Goal: Task Accomplishment & Management: Complete application form

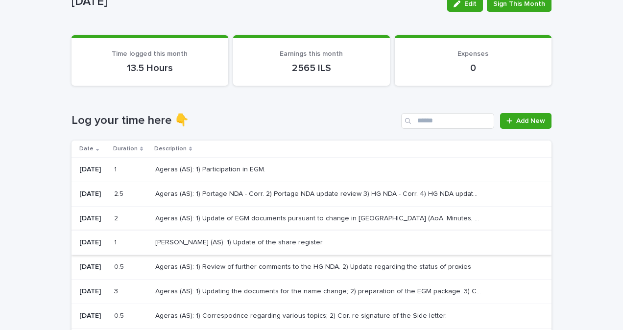
scroll to position [98, 0]
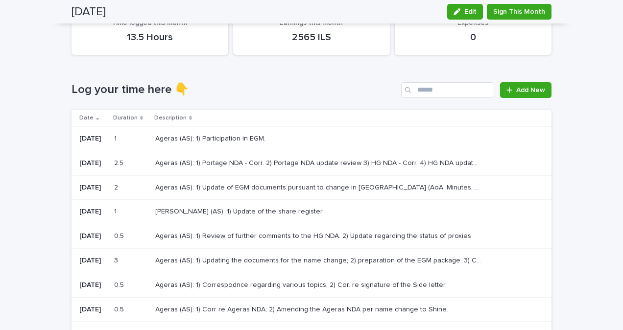
click at [203, 267] on div "Ageras (AS): 1) Updating the documents for the name change; 2) preparation of t…" at bounding box center [345, 261] width 380 height 16
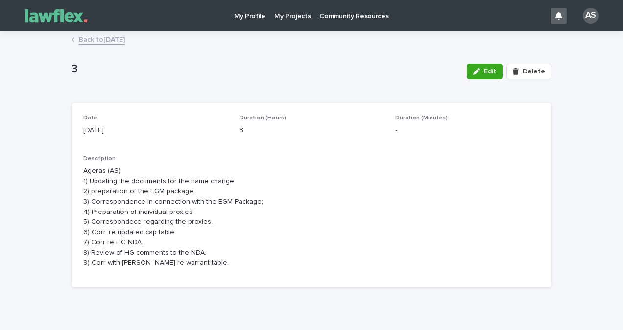
click at [83, 176] on p "Ageras (AS): 1) Updating the documents for the name change; 2) preparation of t…" at bounding box center [311, 217] width 456 height 102
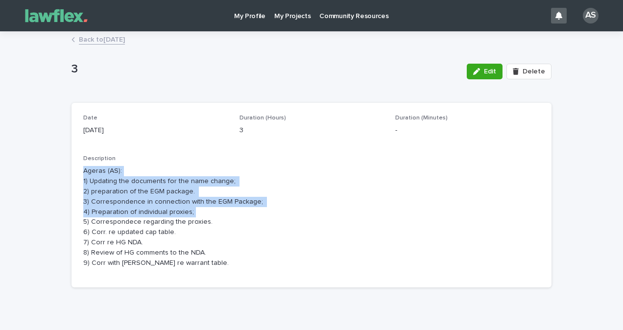
drag, startPoint x: 78, startPoint y: 171, endPoint x: 210, endPoint y: 211, distance: 137.5
click at [210, 211] on div "Date 8/10/2025 Duration (Hours) 3 Duration (Minutes) - Description Ageras (AS):…" at bounding box center [311, 195] width 480 height 185
copy p "Ageras (AS): 1) Updating the documents for the name change; 2) preparation of t…"
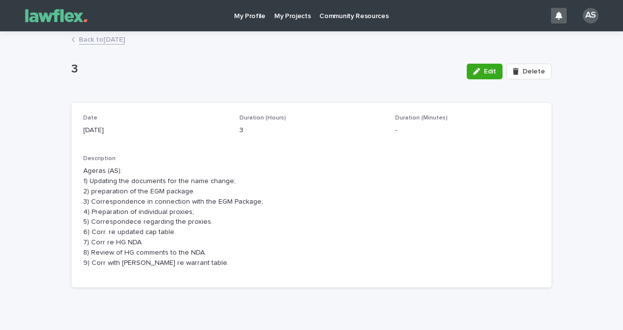
click at [163, 273] on div "Description Ageras (AS): 1) Updating the documents for the name change; 2) prep…" at bounding box center [311, 215] width 456 height 120
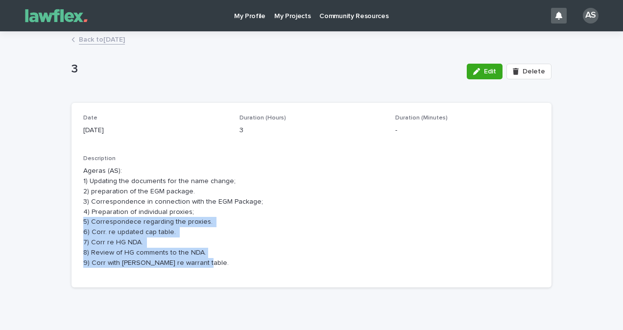
drag, startPoint x: 195, startPoint y: 266, endPoint x: 72, endPoint y: 219, distance: 131.4
click at [72, 219] on div "Date 8/10/2025 Duration (Hours) 3 Duration (Minutes) - Description Ageras (AS):…" at bounding box center [311, 195] width 480 height 185
copy p "5) Correspondece regarding the proxies. 6) Corr. re updated cap table. 7) Corr …"
click at [94, 34] on link "Back to October 2025" at bounding box center [102, 38] width 46 height 11
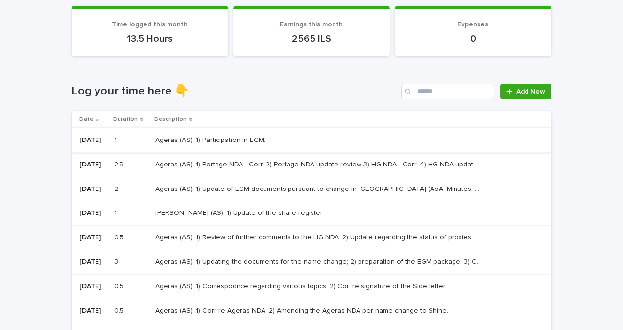
scroll to position [98, 0]
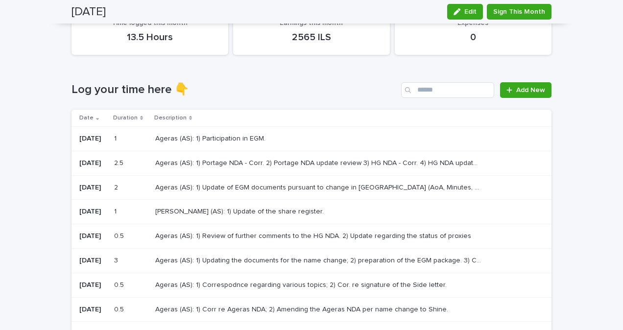
click at [239, 238] on p "Ageras (AS): 1) Review of further comments to the HG NDA. 2) Update regarding t…" at bounding box center [314, 235] width 318 height 10
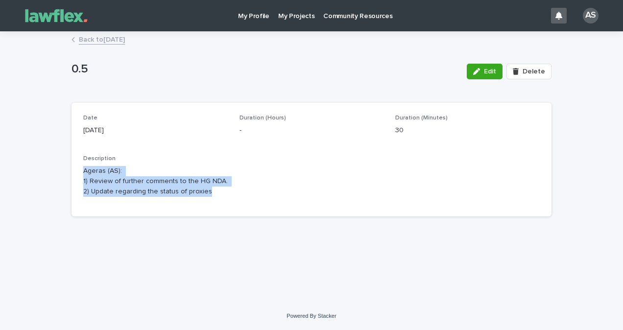
drag, startPoint x: 174, startPoint y: 183, endPoint x: 82, endPoint y: 165, distance: 93.3
click at [82, 165] on div "Date 9/10/2025 Duration (Hours) - Duration (Minutes) 30 Description Ageras (AS)…" at bounding box center [311, 160] width 480 height 114
copy p "Ageras (AS): 1) Review of further comments to the HG NDA. 2) Update regarding t…"
click at [109, 34] on link "Back to October 2025" at bounding box center [102, 38] width 46 height 11
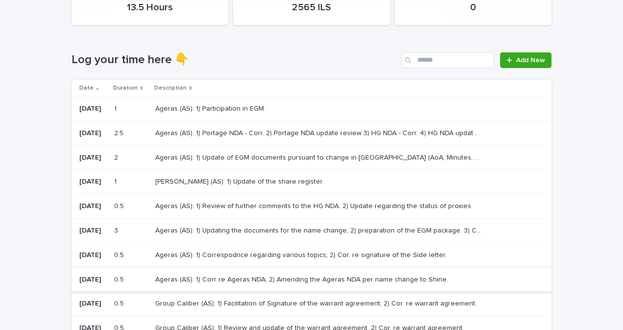
scroll to position [147, 0]
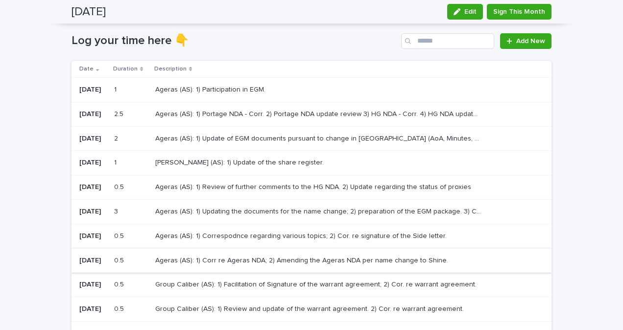
click at [197, 165] on p "[PERSON_NAME] (AS): 1) Update of the share register." at bounding box center [240, 162] width 170 height 10
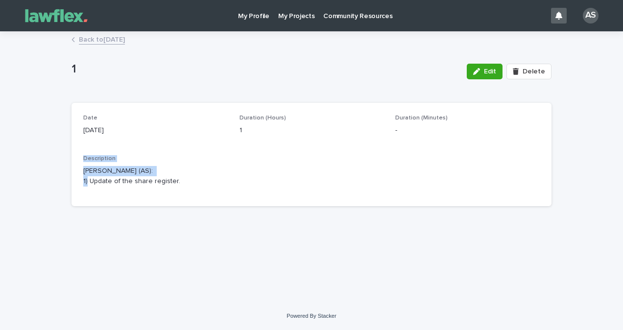
drag, startPoint x: 161, startPoint y: 170, endPoint x: 65, endPoint y: 162, distance: 96.3
click at [65, 162] on div "Loading... Saving… Loading... Saving… 1 Edit Delete 1 Edit Delete Sorry, there …" at bounding box center [311, 167] width 623 height 270
copy div "Description Havnen Dageløkke (AS):"
click at [187, 138] on div "Date 9/10/2025" at bounding box center [155, 129] width 144 height 29
drag, startPoint x: 159, startPoint y: 171, endPoint x: 87, endPoint y: 149, distance: 75.3
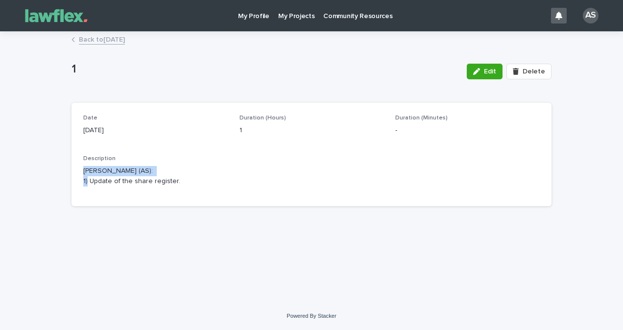
click at [85, 170] on p "[PERSON_NAME] (AS): 1) Update of the share register." at bounding box center [311, 176] width 456 height 21
copy p "Havnen Dageløkke (AS):"
drag, startPoint x: 210, startPoint y: 198, endPoint x: 201, endPoint y: 187, distance: 14.0
click at [209, 198] on div "Date 9/10/2025 Duration (Hours) 1 Duration (Minutes) - Description Havnen Dagel…" at bounding box center [311, 154] width 480 height 103
drag, startPoint x: 197, startPoint y: 184, endPoint x: 15, endPoint y: 187, distance: 181.7
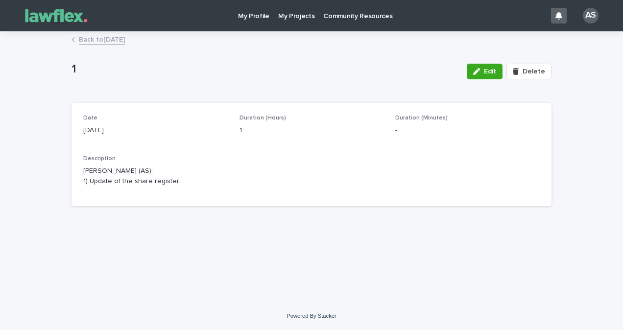
click at [15, 187] on div "Loading... Saving… Loading... Saving… 1 Edit Delete 1 Edit Delete Sorry, there …" at bounding box center [311, 167] width 623 height 270
copy p "1) Update of the share register."
click at [112, 41] on link "Back to October 2025" at bounding box center [102, 38] width 46 height 11
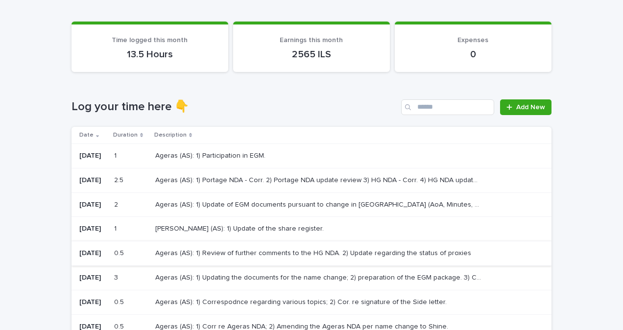
scroll to position [98, 0]
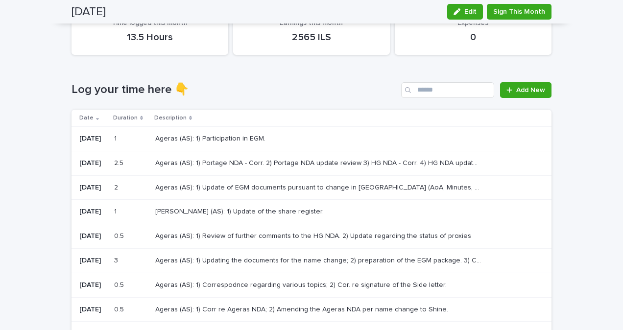
click at [238, 188] on p "Ageras (AS): 1) Update of EGM documents pursuant to change in [GEOGRAPHIC_DATA]…" at bounding box center [319, 187] width 329 height 10
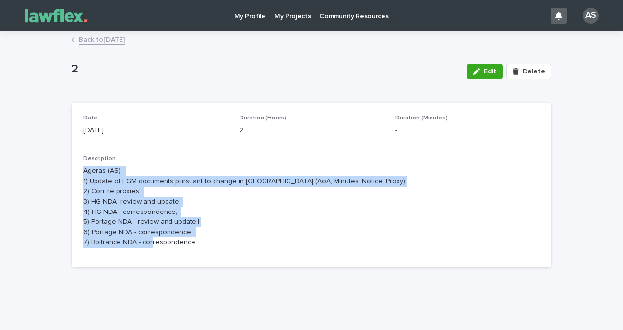
drag, startPoint x: 78, startPoint y: 167, endPoint x: 212, endPoint y: 239, distance: 152.0
click at [212, 239] on div "Date 10/10/2025 Duration (Hours) 2 Duration (Minutes) - Description Ageras (AS)…" at bounding box center [311, 185] width 480 height 165
copy p "Ageras (AS): 1) Update of EGM documents pursuant to change in [GEOGRAPHIC_DATA]…"
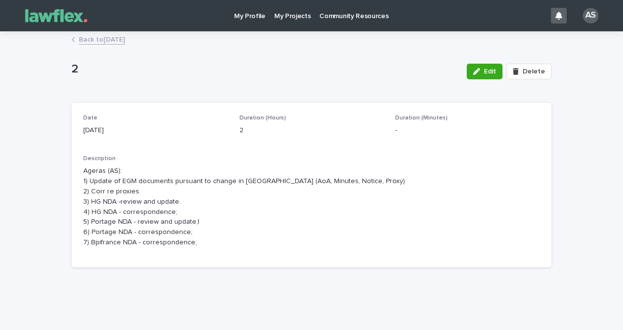
click at [121, 46] on div "Back to October 2025" at bounding box center [312, 40] width 490 height 14
click at [119, 40] on link "Back to October 2025" at bounding box center [102, 38] width 46 height 11
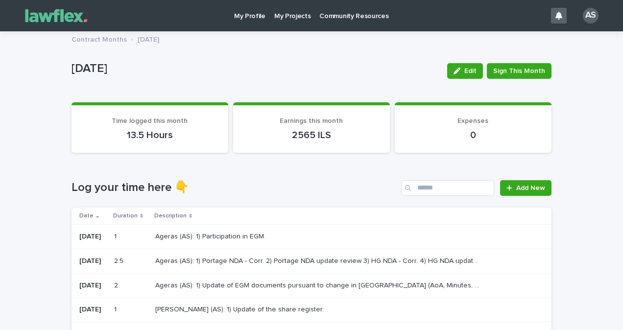
scroll to position [147, 0]
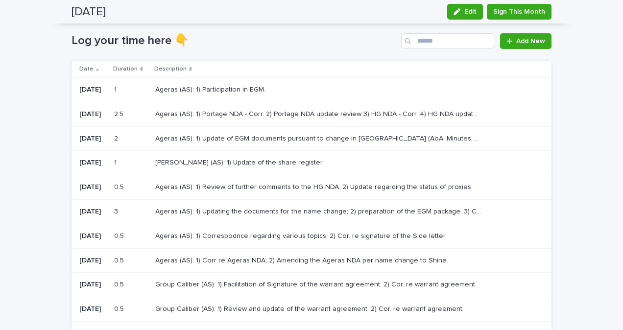
click at [204, 124] on td "Ageras (AS): 1) Portage NDA - Corr. 2) Portage NDA update review 3) HG NDA - Co…" at bounding box center [351, 114] width 400 height 24
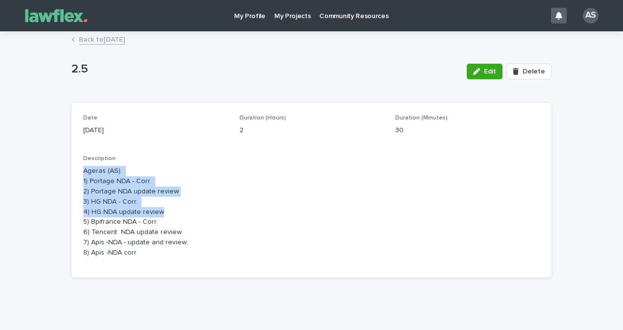
drag, startPoint x: 78, startPoint y: 170, endPoint x: 166, endPoint y: 212, distance: 97.9
click at [166, 212] on div "Date 13/10/2025 Duration (Hours) 2 Duration (Minutes) 30 Description Ageras (AS…" at bounding box center [311, 190] width 480 height 175
drag, startPoint x: 166, startPoint y: 212, endPoint x: 128, endPoint y: 206, distance: 39.3
copy p "Ageras (AS): 1) Portage NDA - Corr. 2) Portage NDA update review 3) HG NDA - Co…"
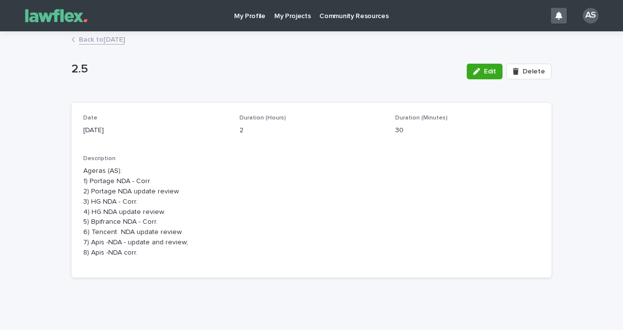
click at [123, 258] on div "Description Ageras (AS): 1) Portage NDA - Corr. 2) Portage NDA update review 3)…" at bounding box center [311, 210] width 456 height 111
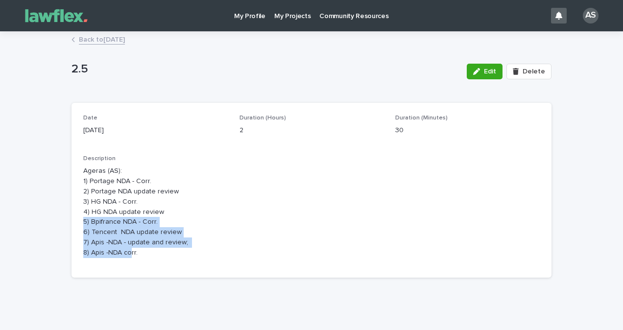
drag, startPoint x: 126, startPoint y: 259, endPoint x: 73, endPoint y: 224, distance: 63.0
click at [73, 224] on div "Date 13/10/2025 Duration (Hours) 2 Duration (Minutes) 30 Description Ageras (AS…" at bounding box center [311, 190] width 480 height 175
copy p "5) Bpifrance NDA - Corr. 6) Tencent NDA update review 7) Apis -NDA - update and…"
click at [105, 41] on link "Back to October 2025" at bounding box center [102, 38] width 46 height 11
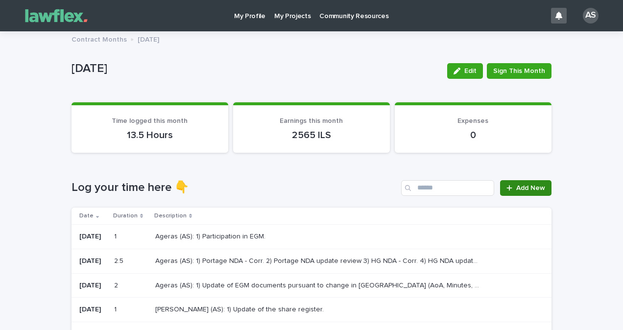
click at [516, 185] on span "Add New" at bounding box center [530, 188] width 29 height 7
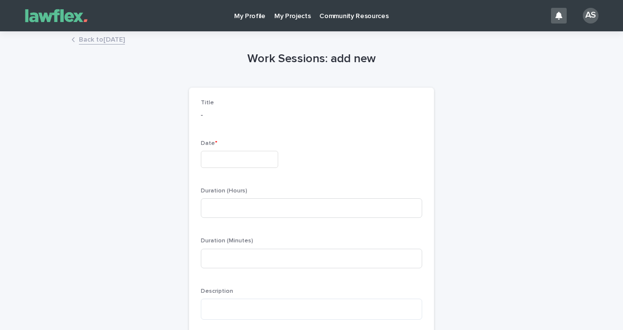
click at [207, 150] on div "Date *" at bounding box center [311, 158] width 221 height 36
click at [210, 157] on input "text" at bounding box center [239, 159] width 77 height 17
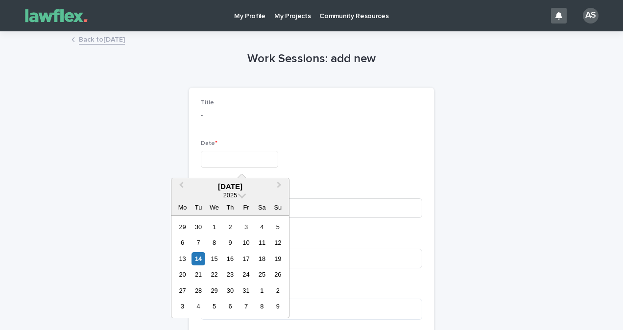
drag, startPoint x: 201, startPoint y: 260, endPoint x: 225, endPoint y: 224, distance: 43.5
click at [201, 261] on div "14" at bounding box center [197, 258] width 13 height 13
type input "**********"
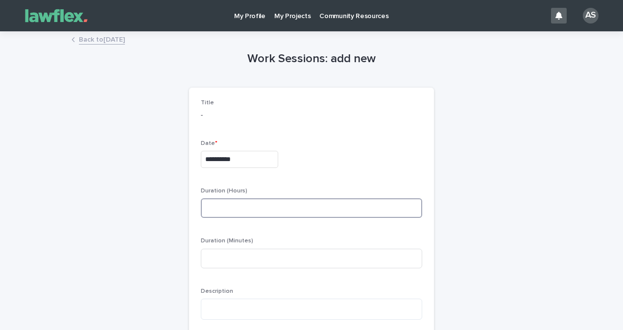
click at [239, 203] on input at bounding box center [311, 208] width 221 height 20
type input "*"
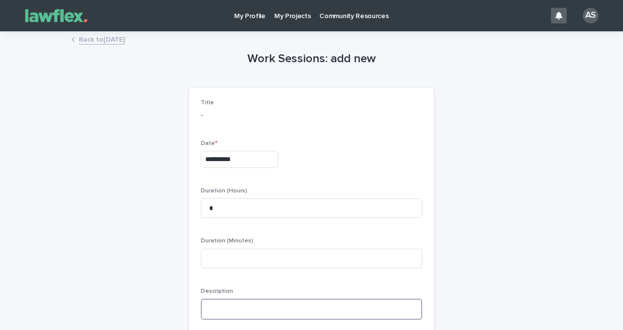
click at [242, 303] on textarea at bounding box center [311, 309] width 221 height 21
type textarea "*"
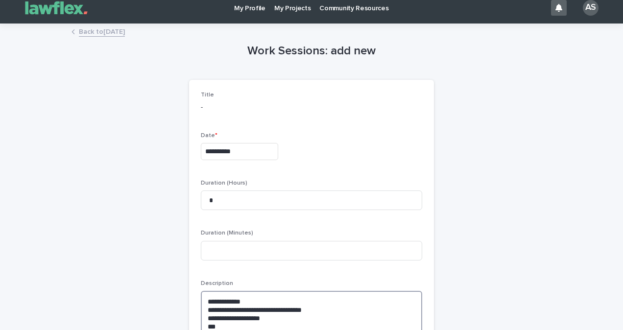
drag, startPoint x: 319, startPoint y: 309, endPoint x: 210, endPoint y: 310, distance: 108.7
click at [210, 310] on textarea "**********" at bounding box center [311, 314] width 221 height 46
click at [218, 326] on textarea "**********" at bounding box center [311, 314] width 221 height 46
paste textarea "**********"
drag, startPoint x: 290, startPoint y: 325, endPoint x: 305, endPoint y: 324, distance: 14.3
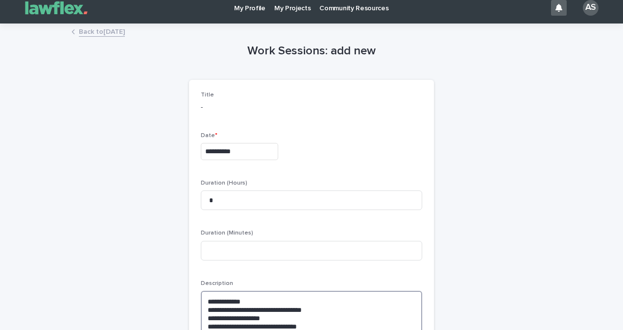
click at [305, 324] on textarea "**********" at bounding box center [311, 314] width 221 height 46
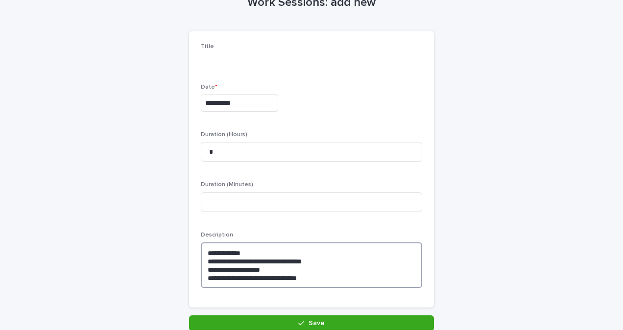
scroll to position [57, 0]
click at [349, 274] on textarea "**********" at bounding box center [311, 265] width 221 height 46
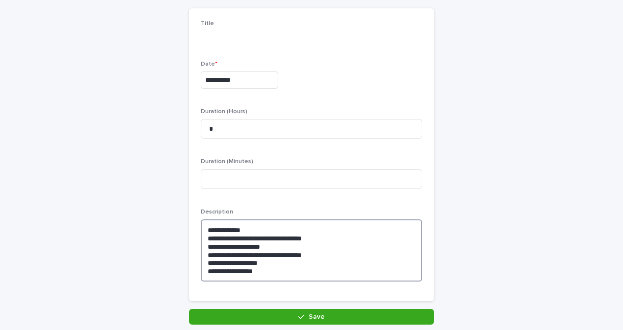
scroll to position [106, 0]
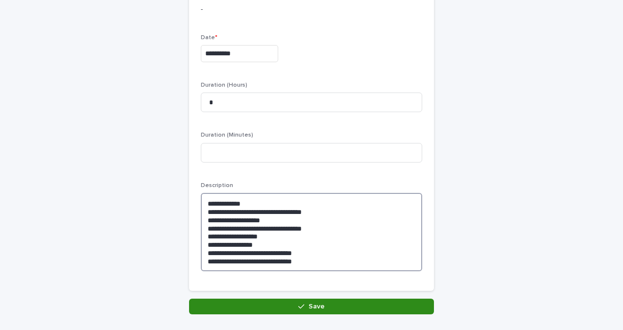
type textarea "**********"
click at [323, 303] on button "Save" at bounding box center [311, 307] width 245 height 16
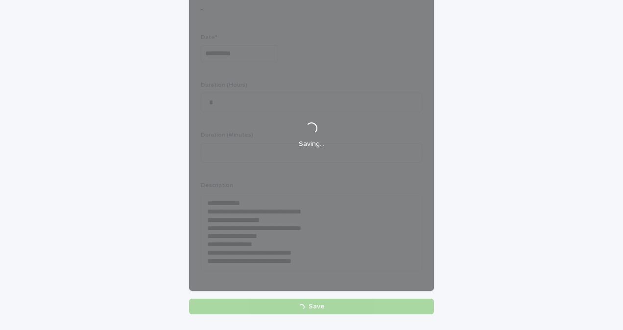
scroll to position [0, 0]
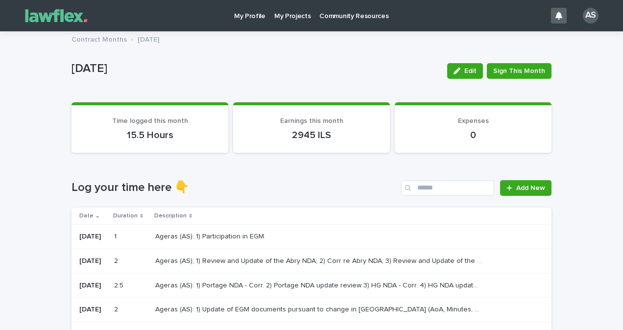
click at [298, 29] on link "My Projects" at bounding box center [293, 15] width 46 height 30
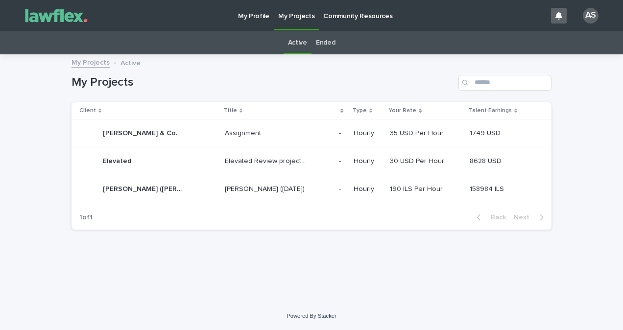
click at [326, 49] on link "Ended" at bounding box center [325, 42] width 19 height 23
